Goal: Feedback & Contribution: Leave review/rating

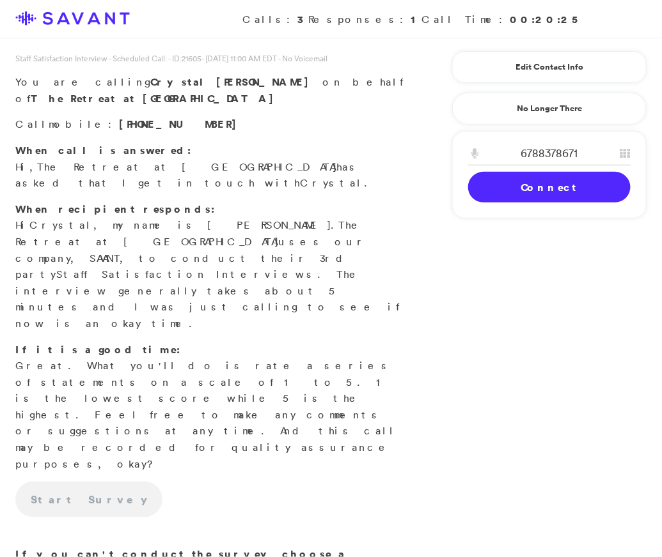
click at [506, 189] on link "Connect" at bounding box center [549, 187] width 162 height 31
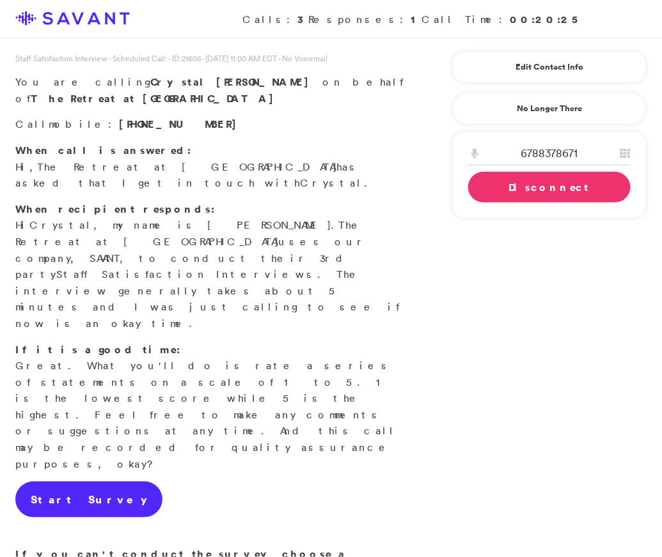
click at [57, 482] on link "Start Survey" at bounding box center [88, 500] width 147 height 36
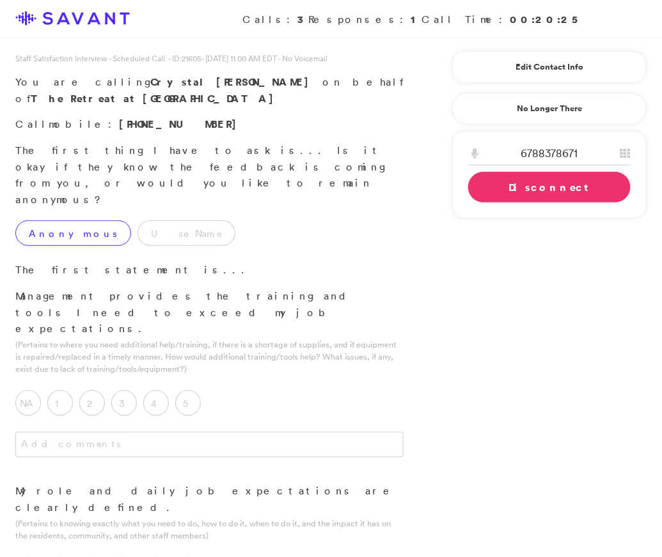
click at [69, 221] on label "Anonymous" at bounding box center [73, 234] width 116 height 26
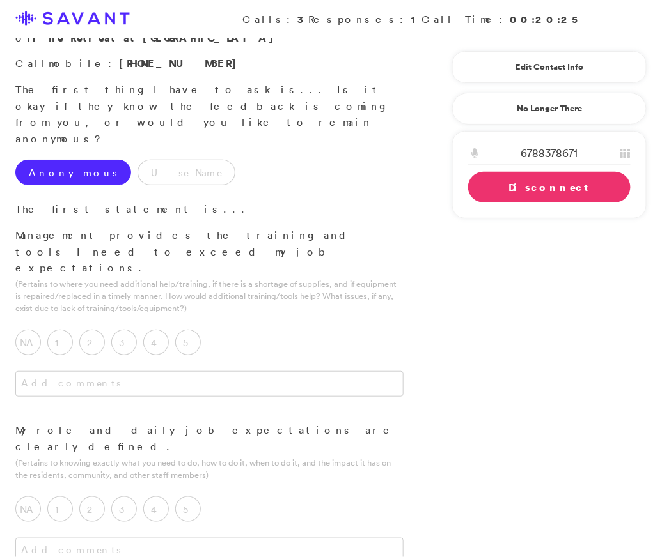
scroll to position [67, 0]
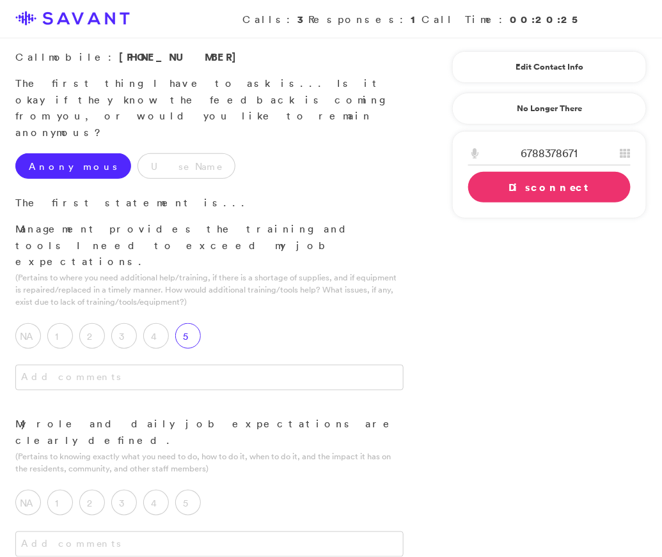
click at [191, 323] on label "5" at bounding box center [188, 336] width 26 height 26
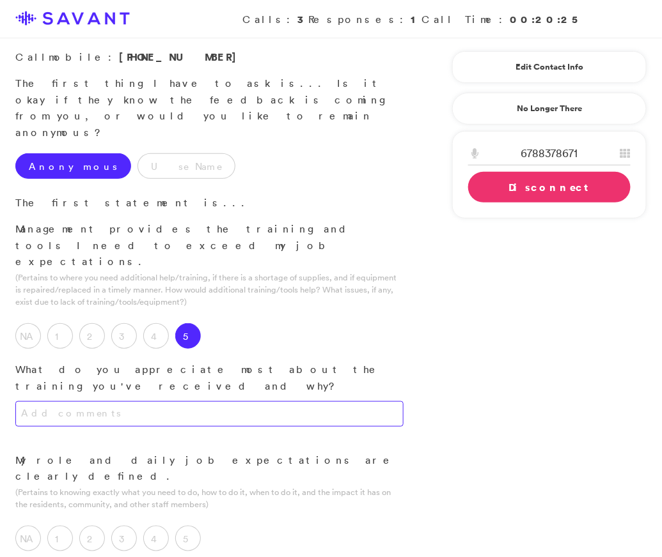
click at [192, 401] on textarea at bounding box center [209, 414] width 388 height 26
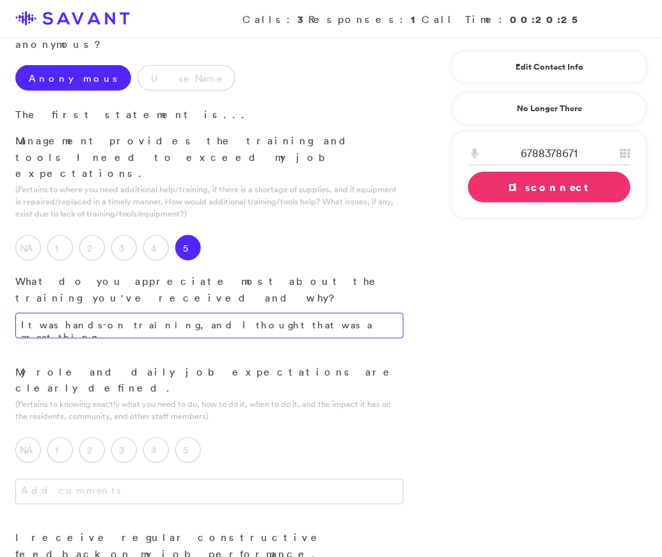
scroll to position [157, 0]
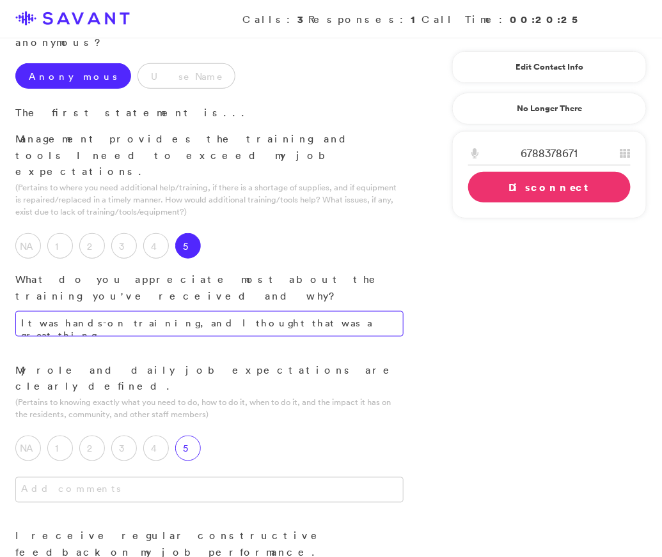
type textarea "It was hands-on training, and I thought that was a great thing."
click at [184, 436] on label "5" at bounding box center [188, 449] width 26 height 26
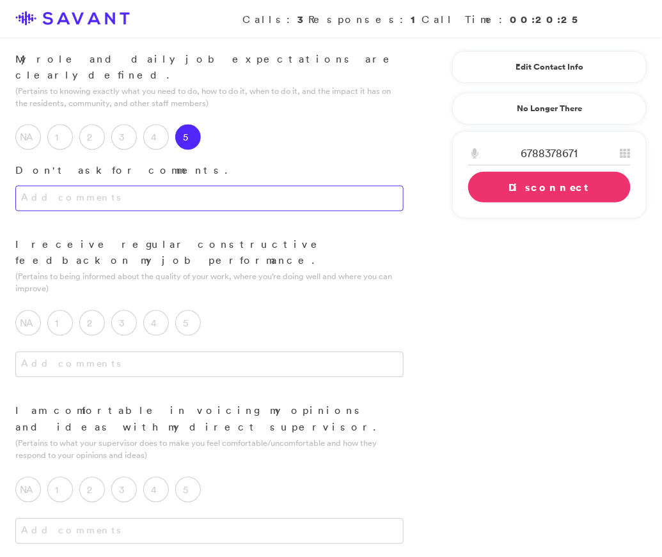
scroll to position [470, 0]
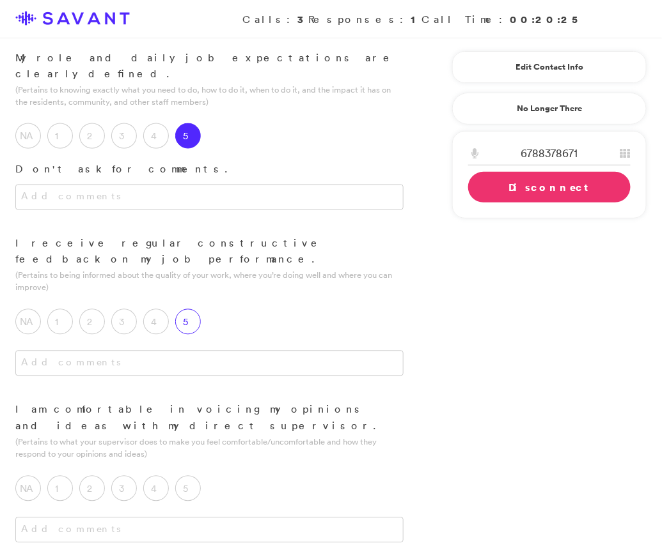
click at [190, 309] on div "5" at bounding box center [191, 325] width 32 height 32
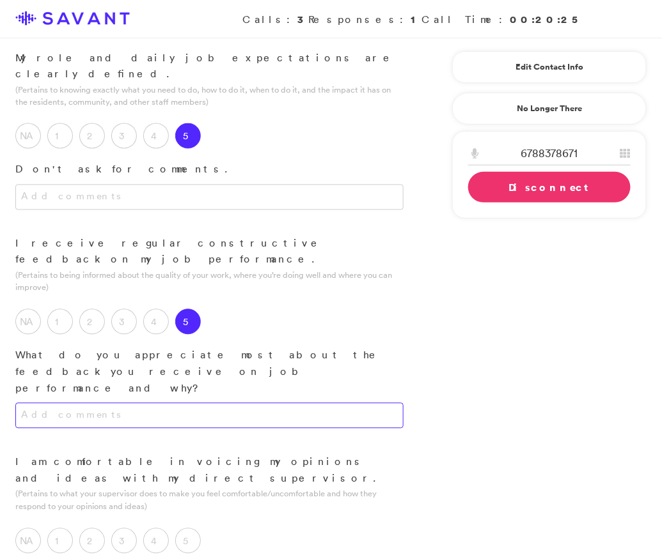
click at [203, 403] on textarea at bounding box center [209, 416] width 388 height 26
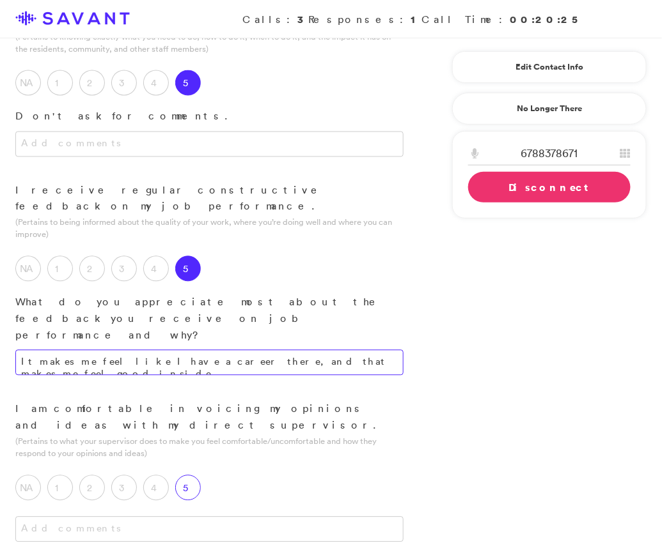
type textarea "It makes me feel like I have a career there, and that makes me feel good inside."
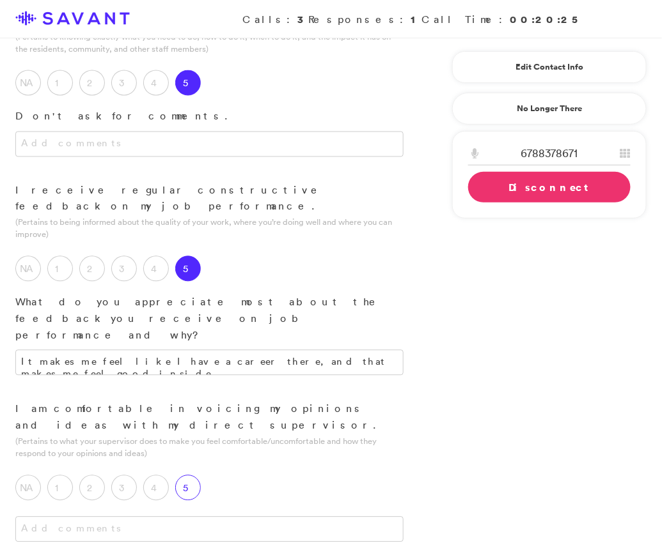
click at [189, 476] on label "5" at bounding box center [188, 489] width 26 height 26
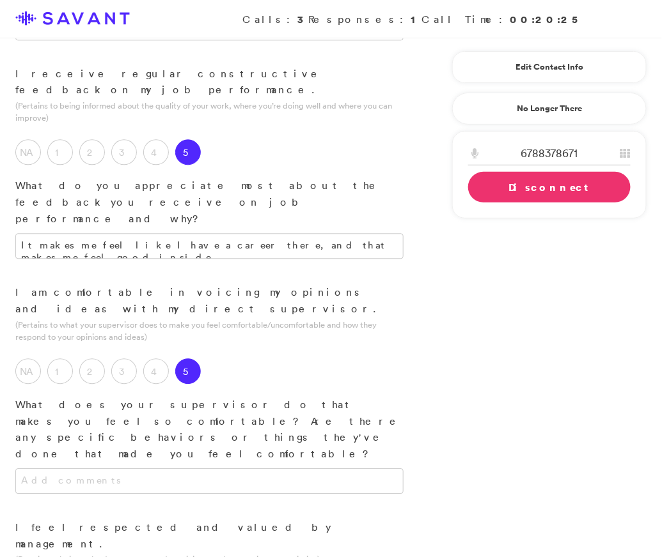
scroll to position [646, 0]
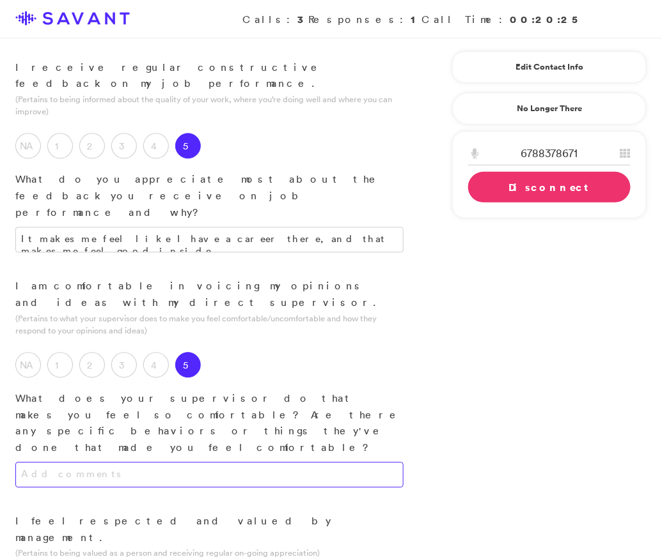
click at [237, 462] on textarea at bounding box center [209, 475] width 388 height 26
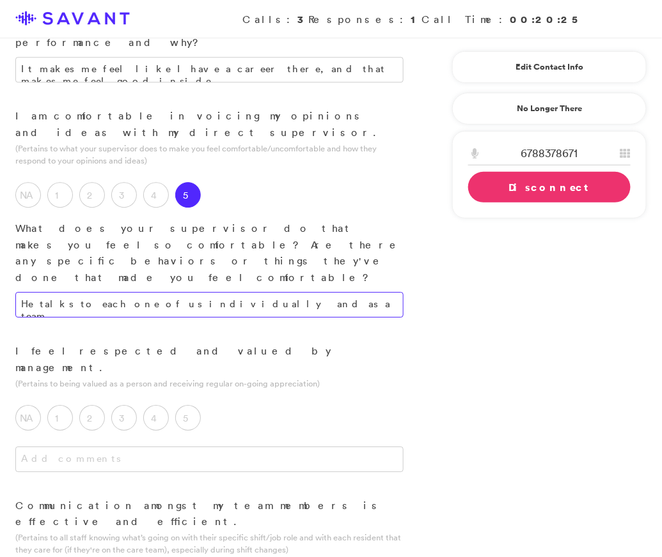
scroll to position [827, 0]
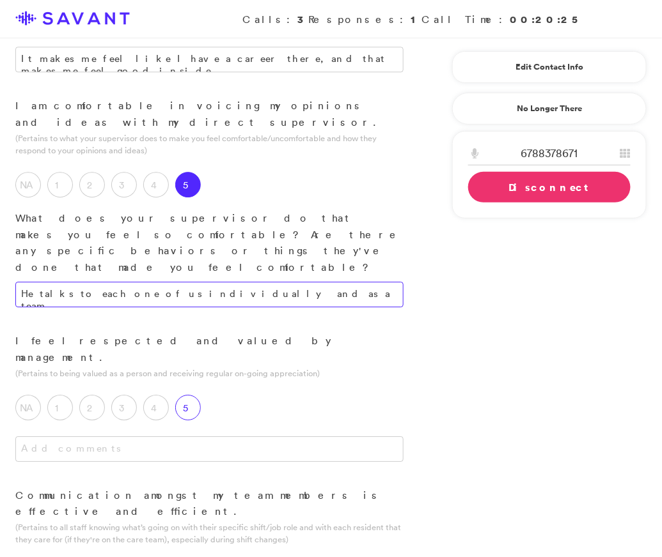
type textarea "He talks to each one of us individually and as a team."
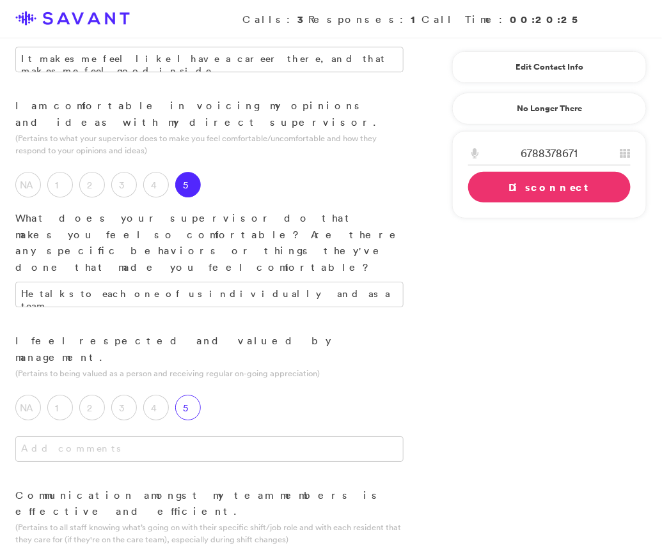
click at [193, 395] on label "5" at bounding box center [188, 408] width 26 height 26
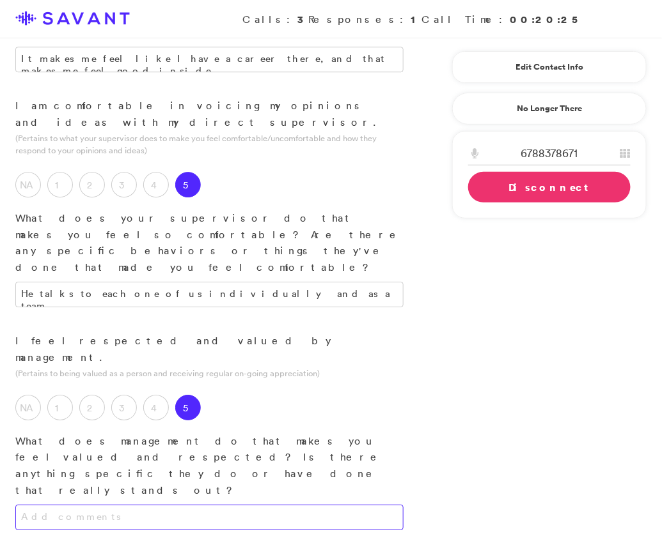
click at [199, 505] on textarea at bounding box center [209, 518] width 388 height 26
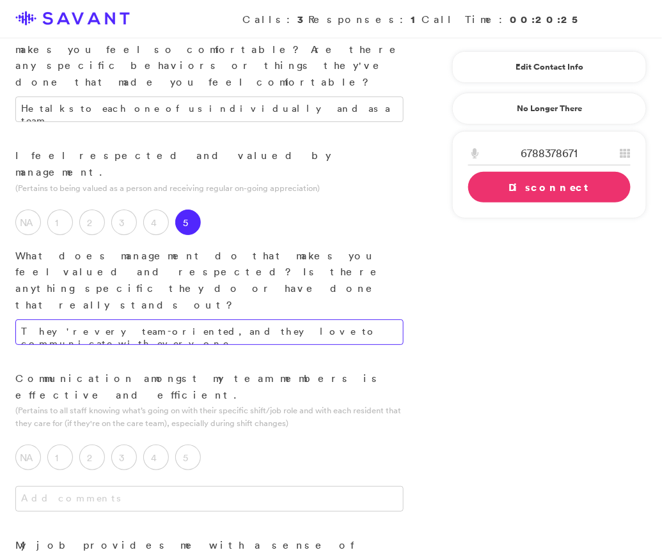
scroll to position [1016, 0]
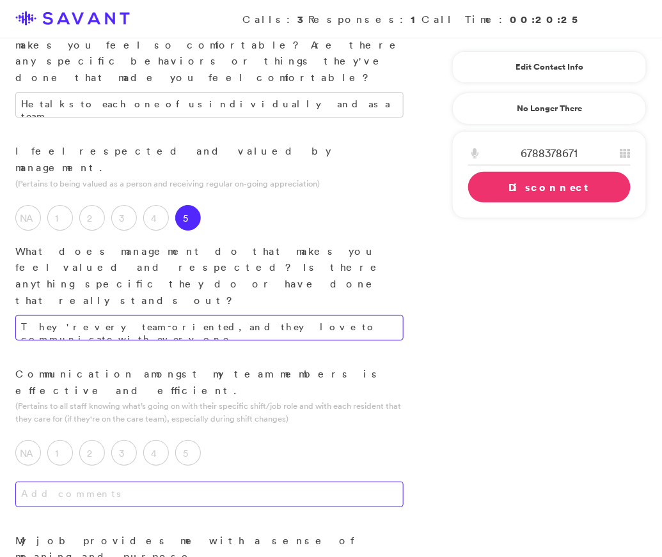
type textarea "They're very team-oriented, and they love to communicate with everyone."
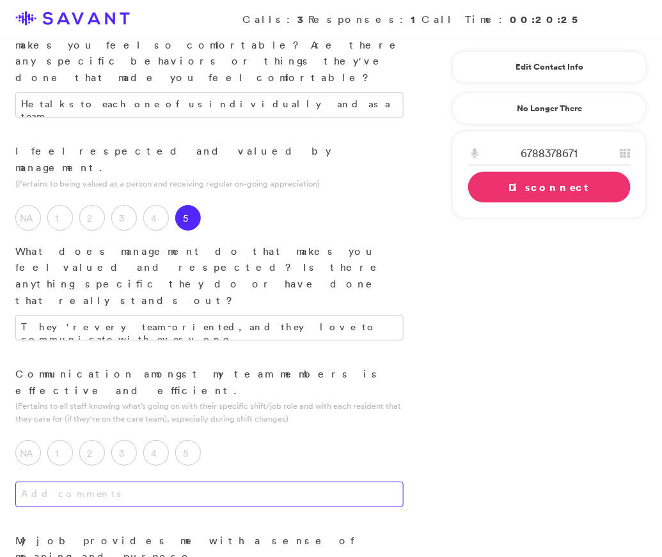
click at [171, 482] on textarea at bounding box center [209, 495] width 388 height 26
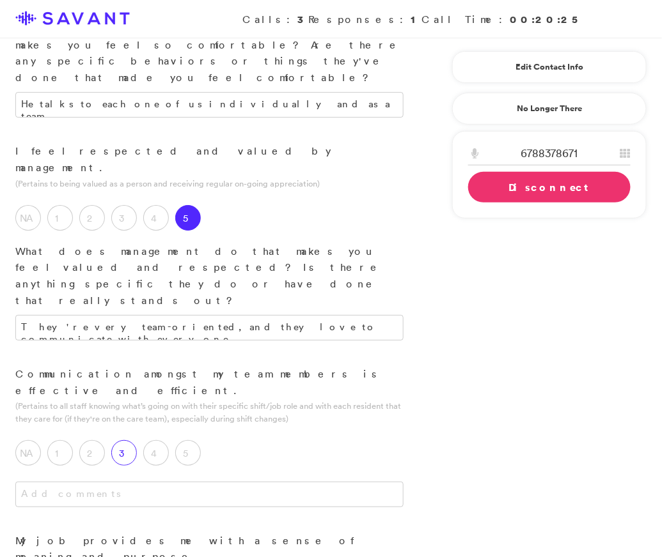
click at [132, 440] on label "3" at bounding box center [124, 453] width 26 height 26
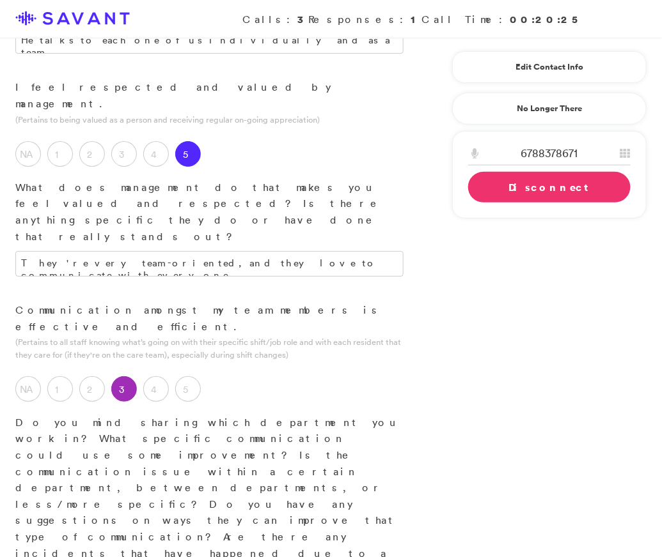
scroll to position [1096, 0]
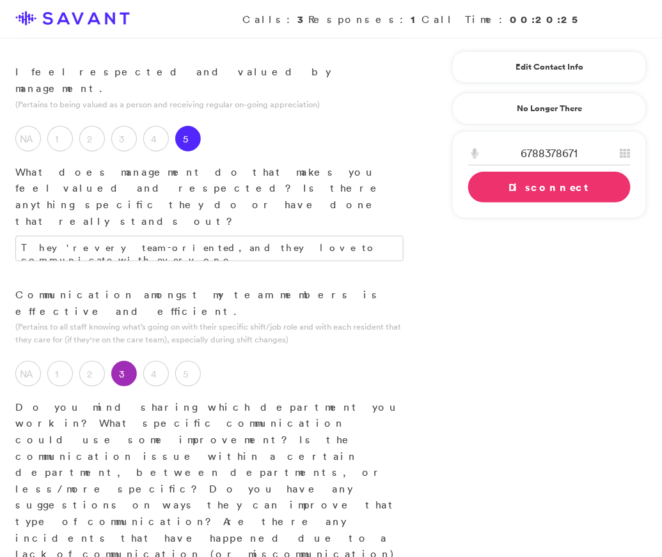
type textarea "This occurs mainly during call-outs. Management only alerts certain people abou…"
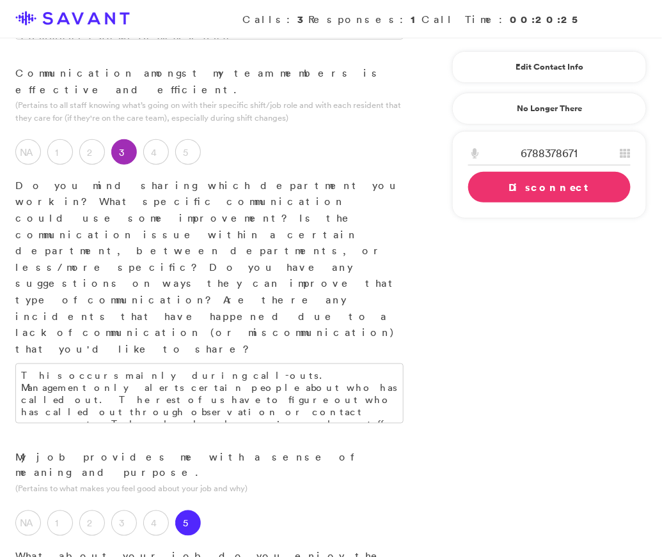
scroll to position [1318, 0]
drag, startPoint x: 316, startPoint y: 226, endPoint x: 281, endPoint y: 225, distance: 34.5
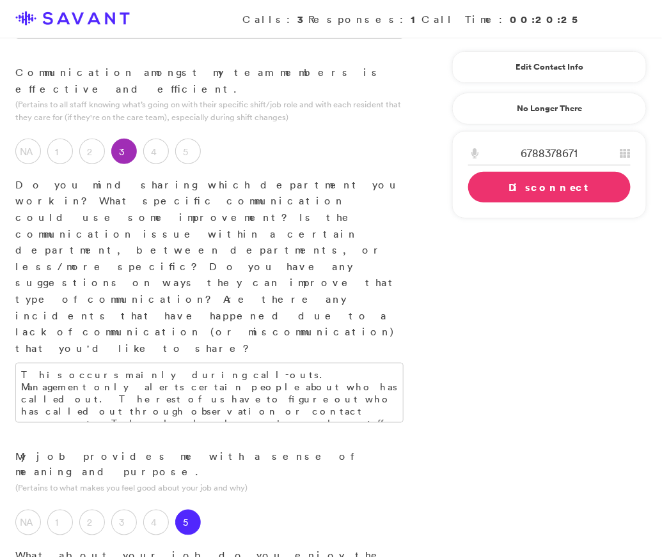
type textarea "I love the residents there, and I love the team that I am with. I also like the…"
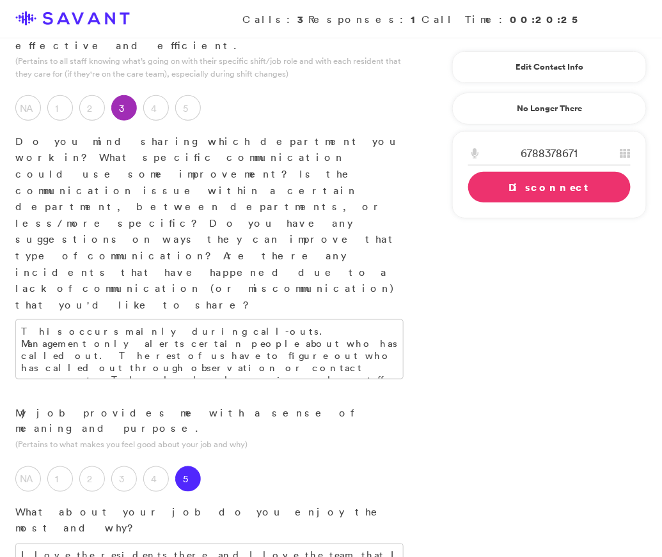
scroll to position [1379, 0]
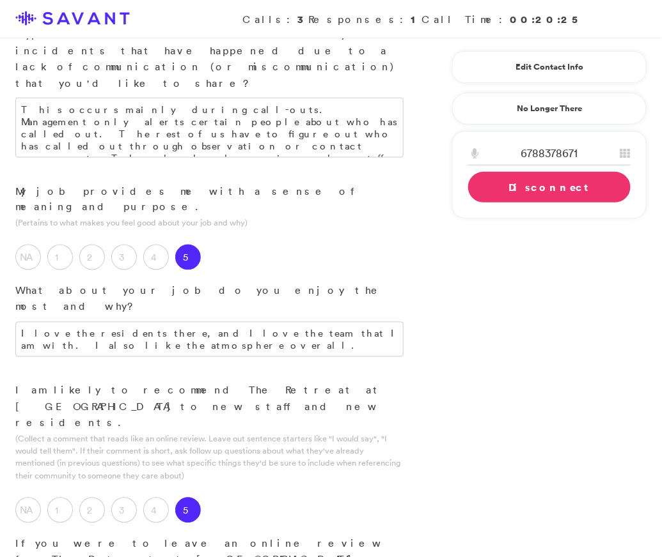
scroll to position [1610, 0]
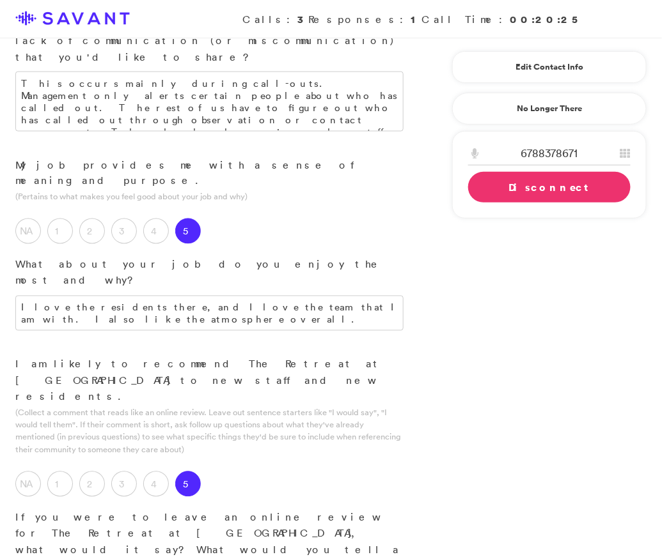
type textarea "It's a perfect place to work, whether you are starting out, looking for a caree…"
type textarea "I love my job and I love my residents. All the residents there, I love it."
type textarea "Bigger dining room."
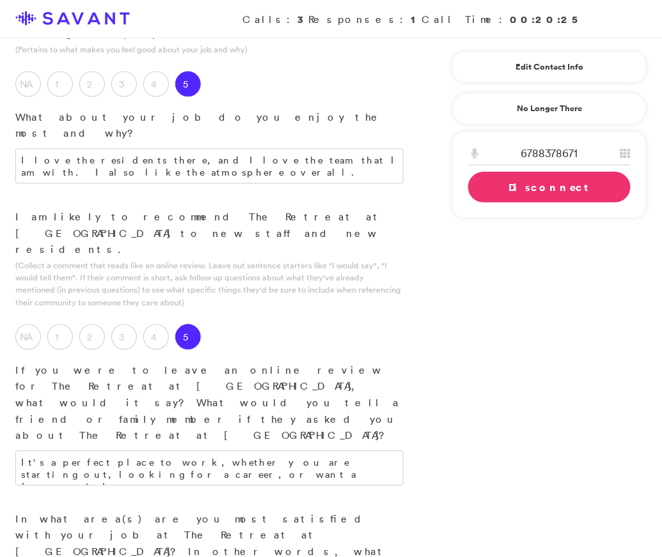
scroll to position [1790, 0]
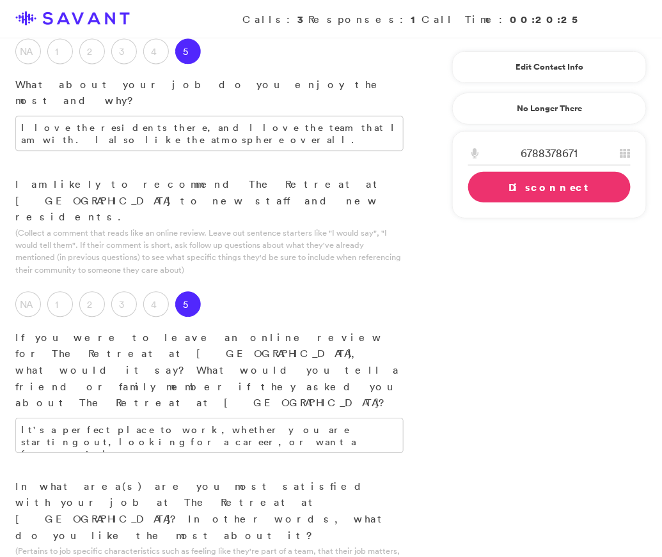
click at [528, 181] on link "Disconnect" at bounding box center [549, 187] width 162 height 31
